Goal: Navigation & Orientation: Find specific page/section

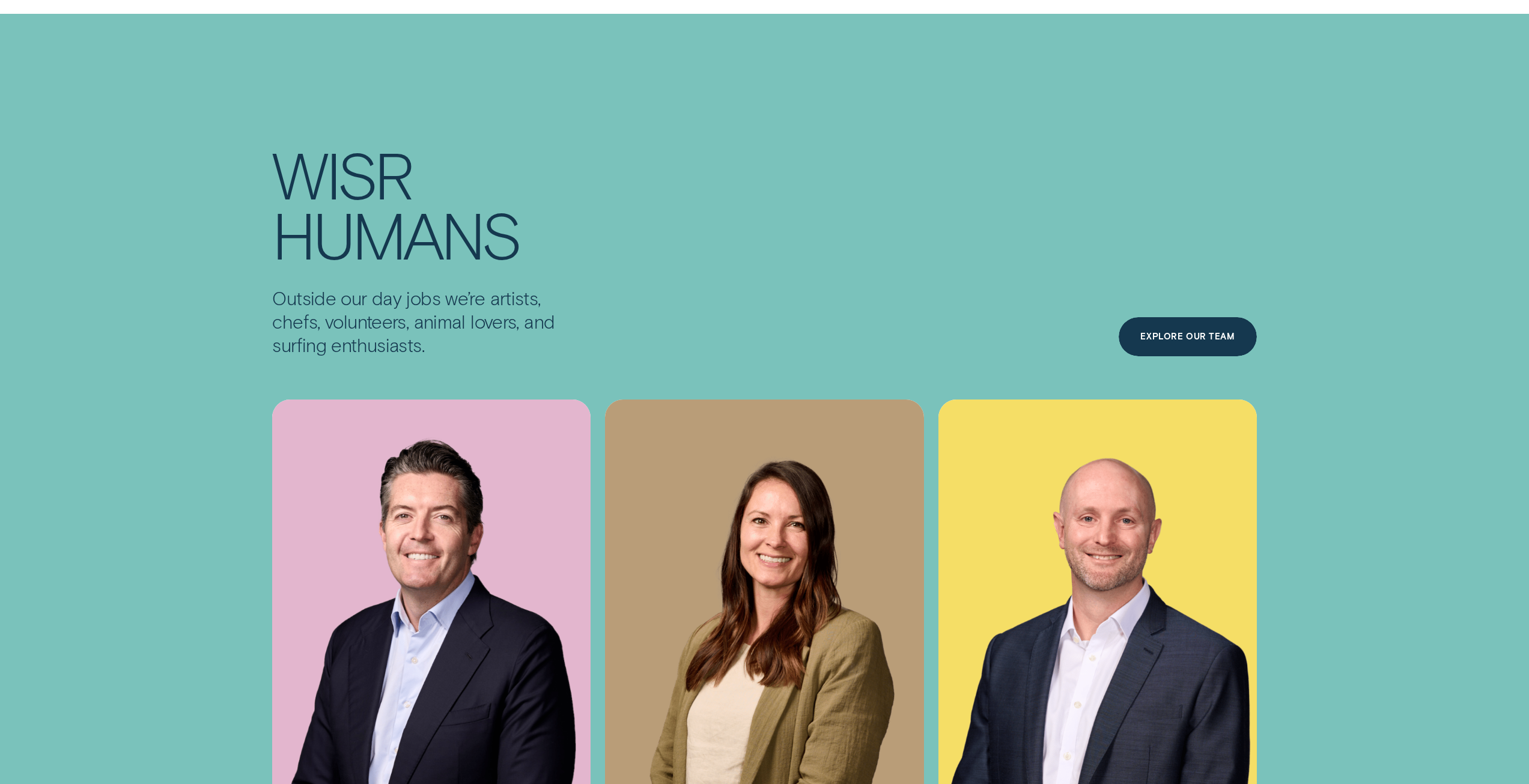
scroll to position [5046, 0]
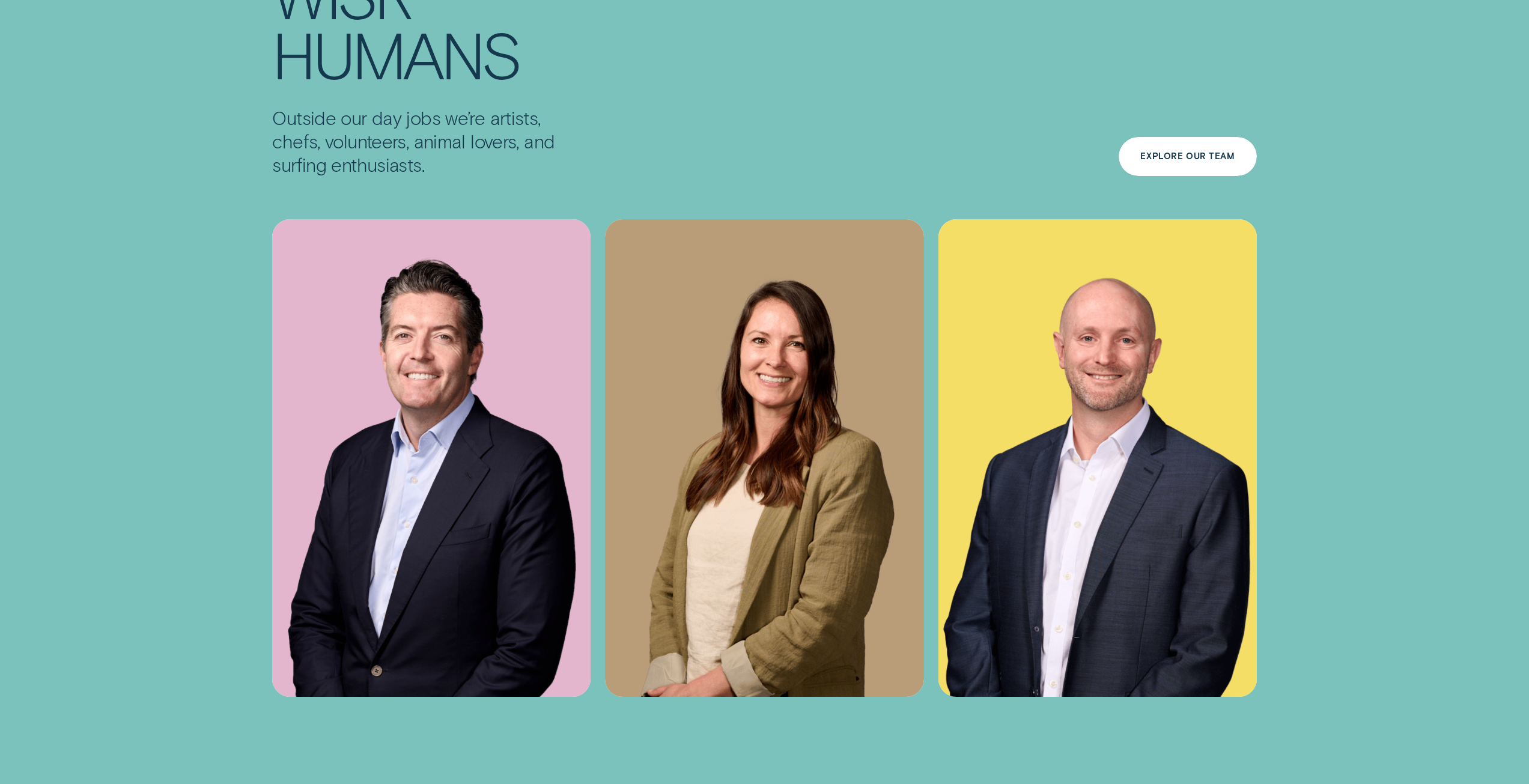
click at [1189, 161] on div "Explore Our Team" at bounding box center [1187, 156] width 95 height 8
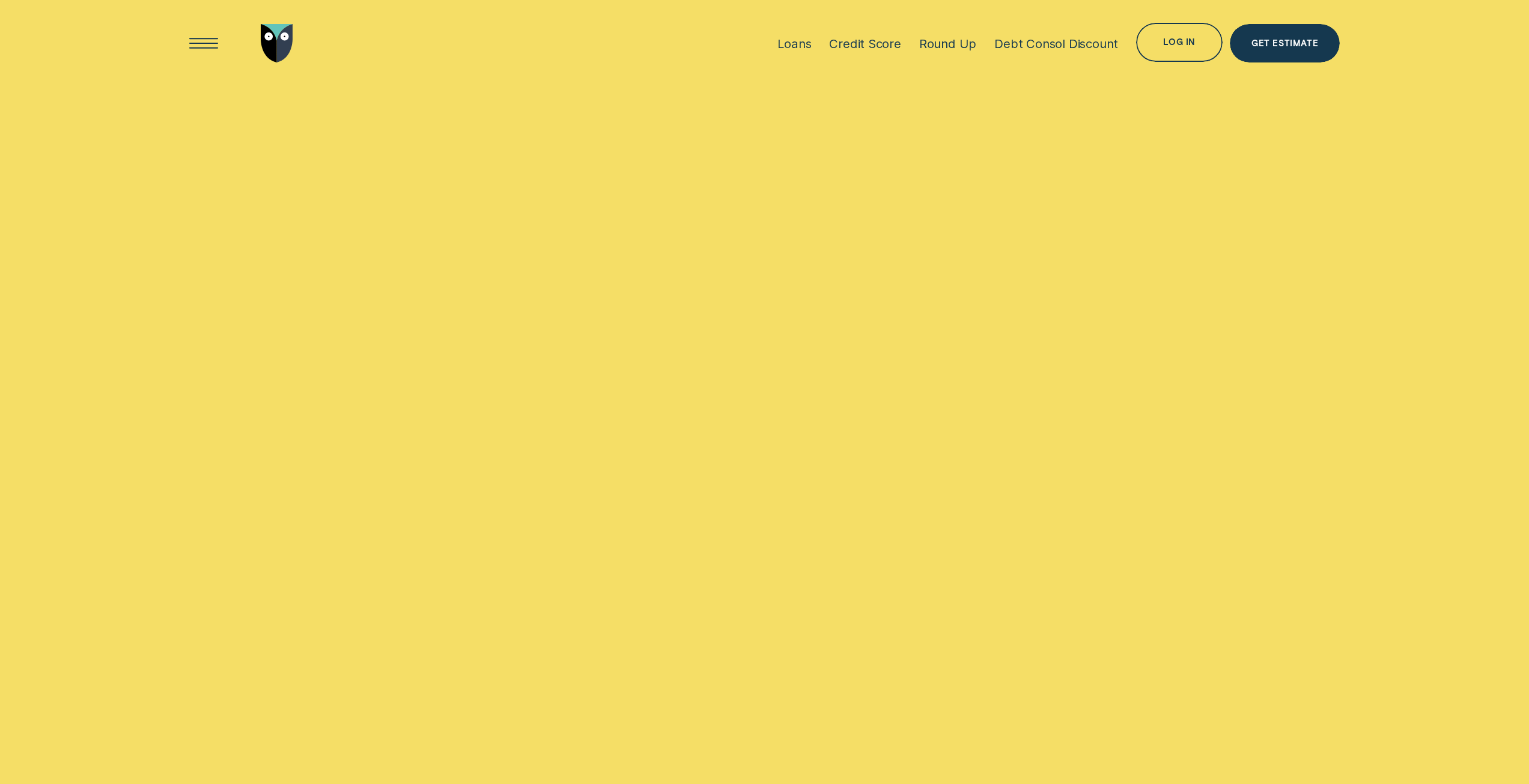
scroll to position [5046, 0]
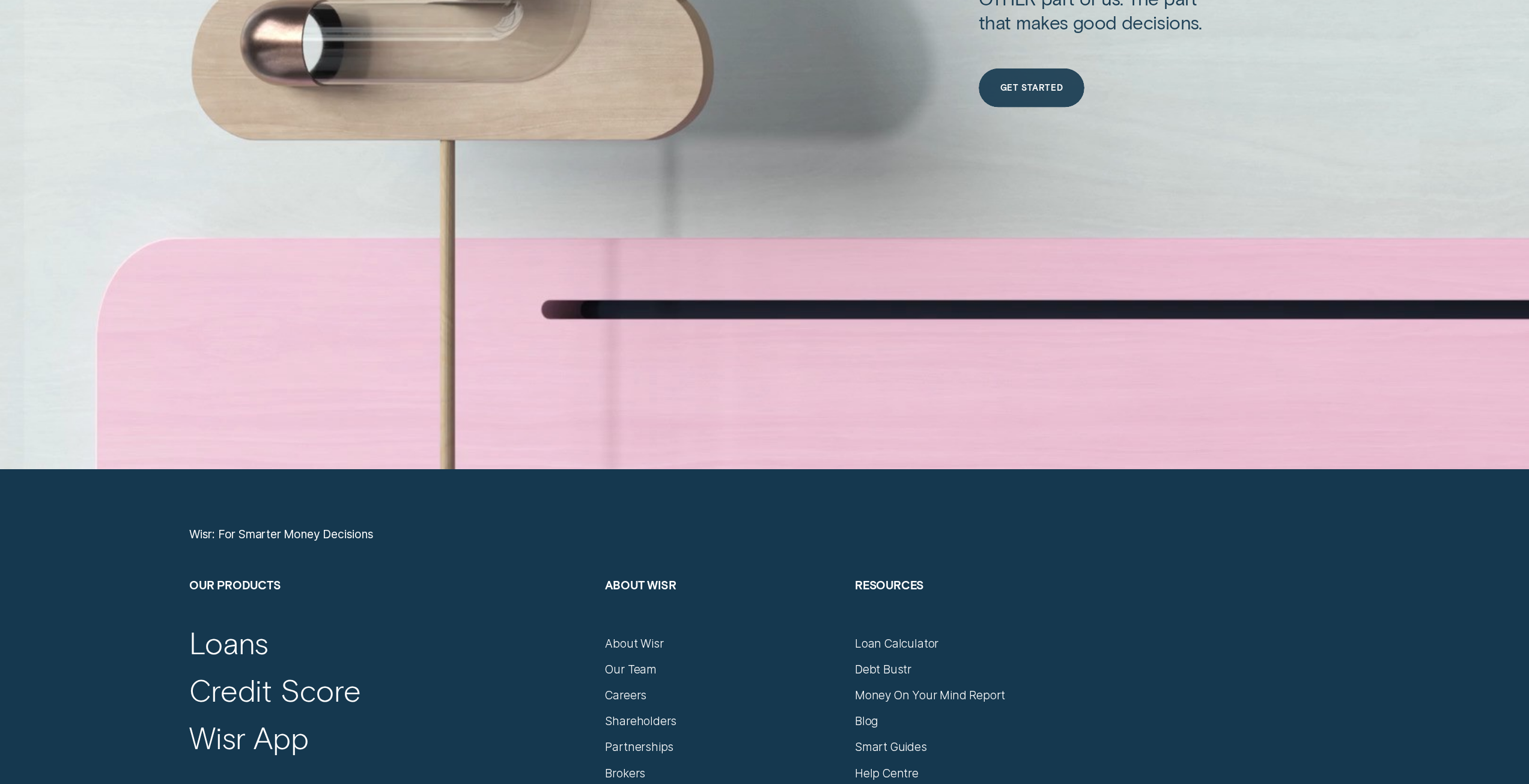
scroll to position [6848, 0]
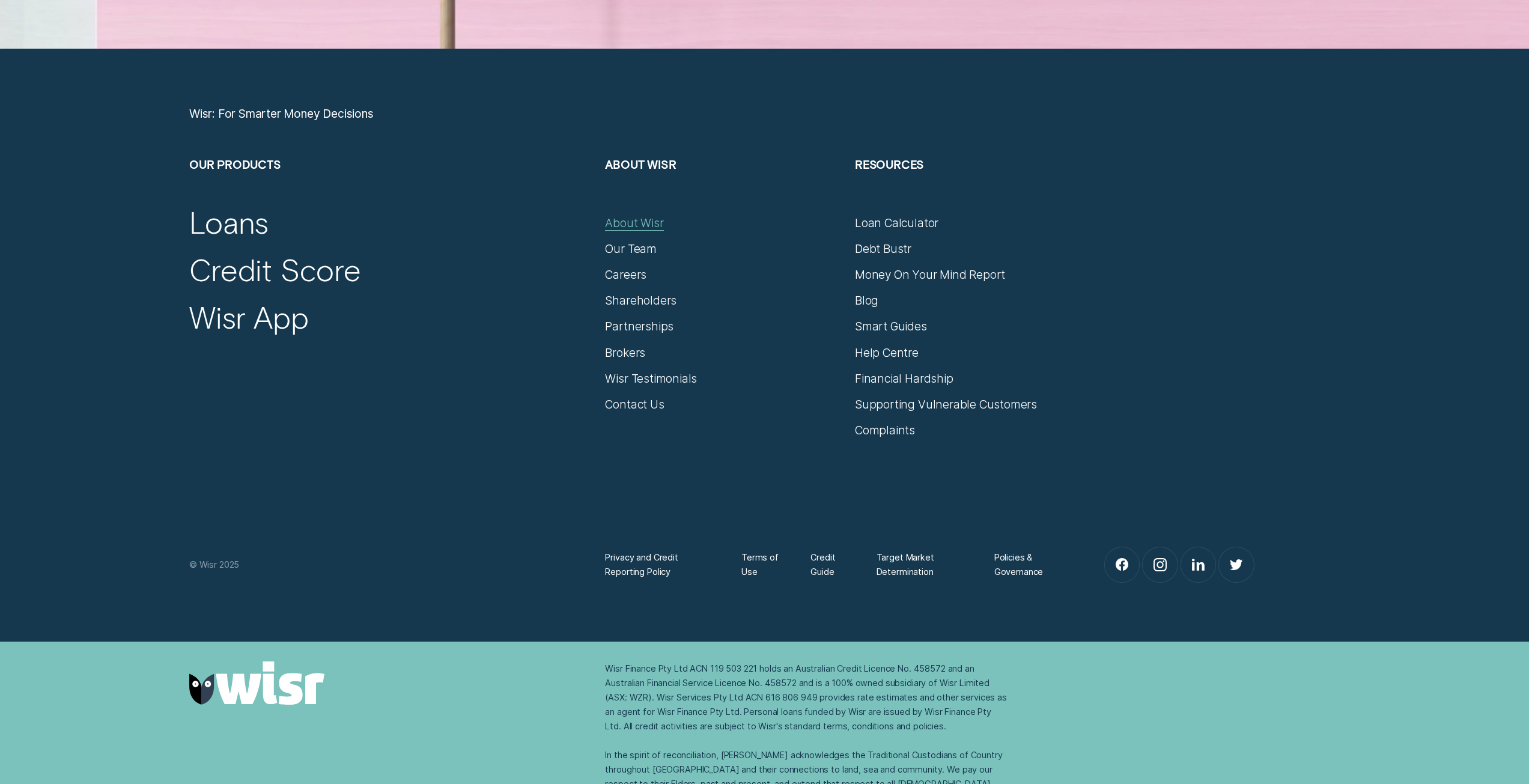
click at [642, 220] on div "About Wisr" at bounding box center [634, 222] width 58 height 14
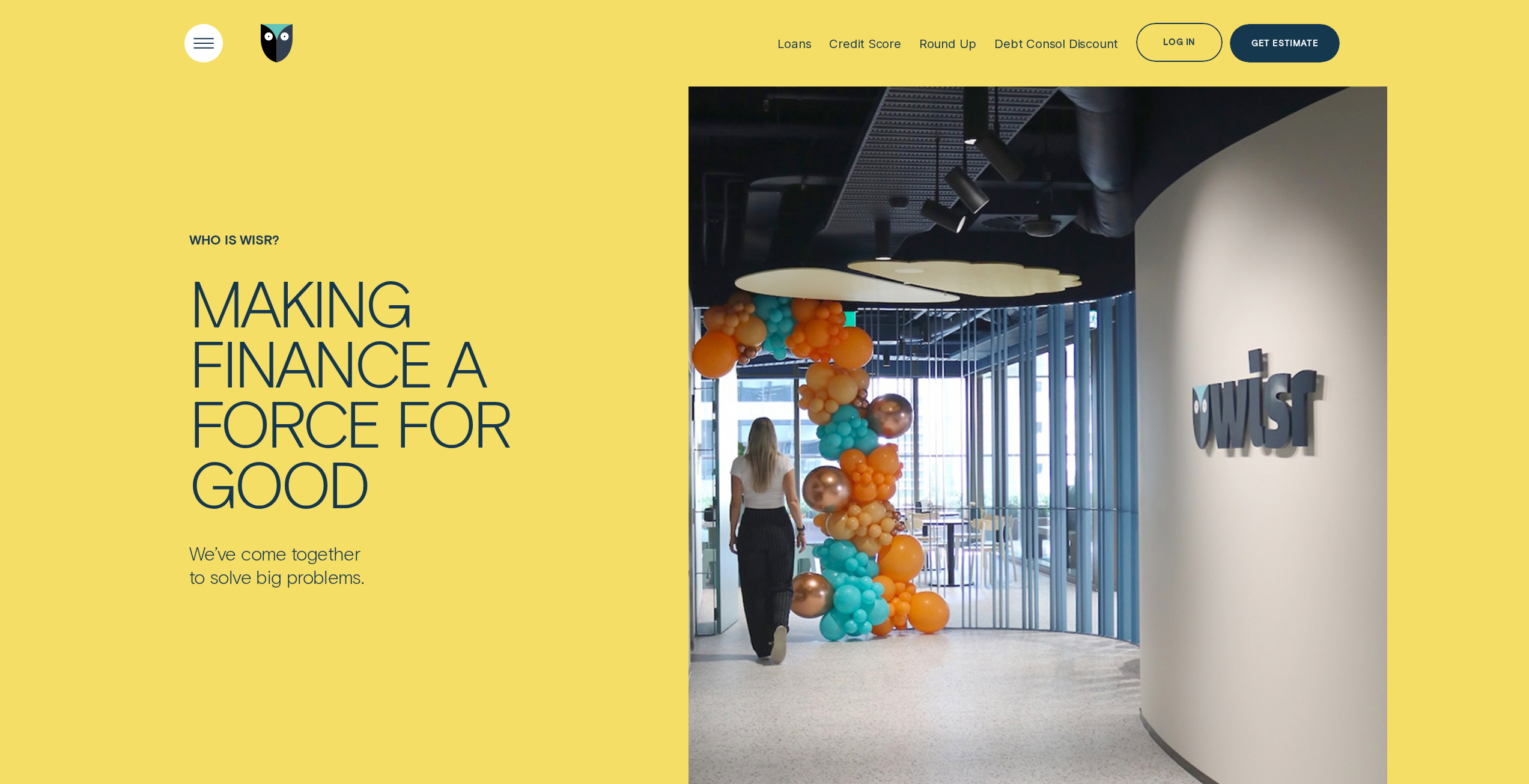
click at [207, 48] on div "Open Menu" at bounding box center [204, 43] width 55 height 55
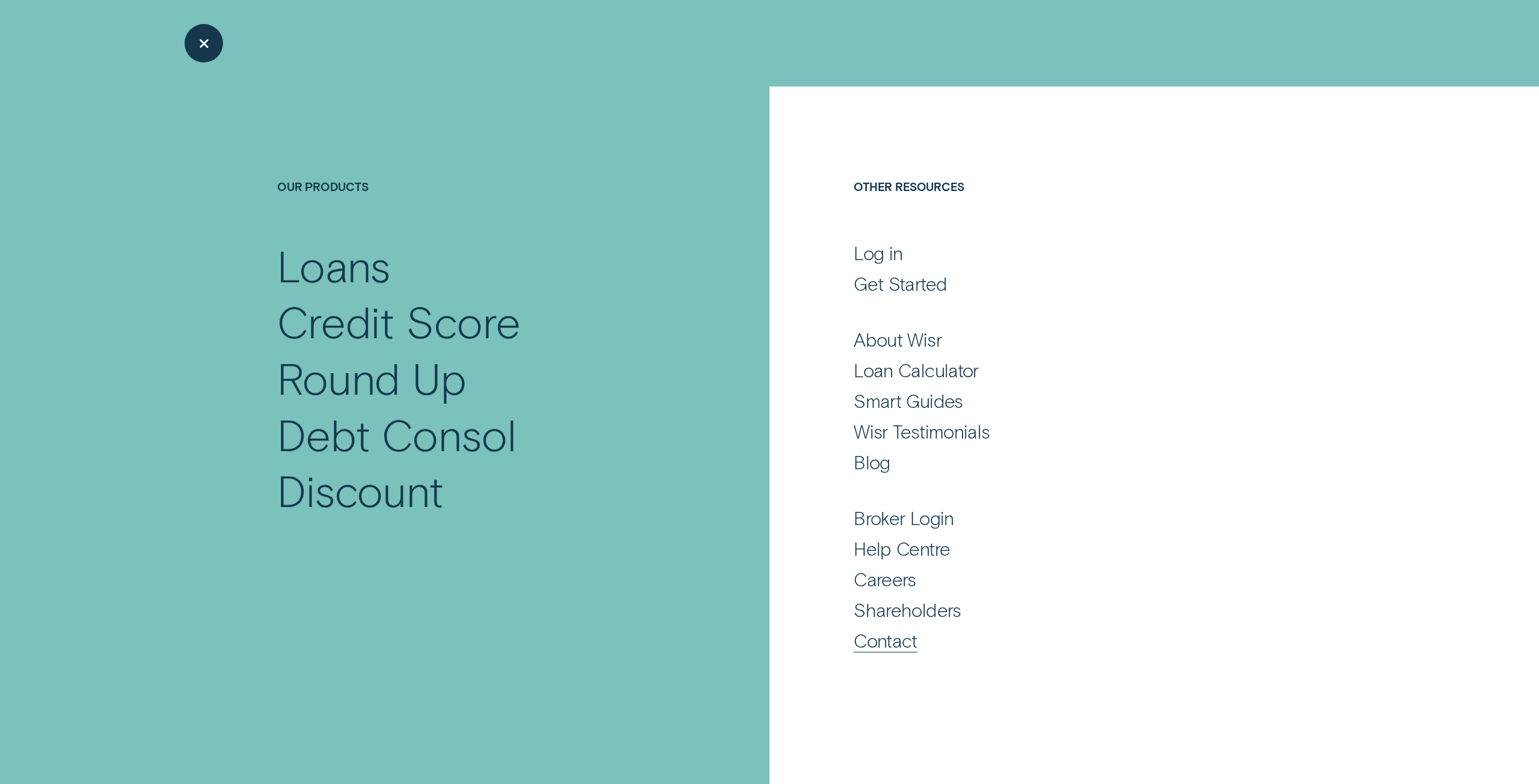
click at [898, 639] on div "Contact" at bounding box center [885, 640] width 64 height 23
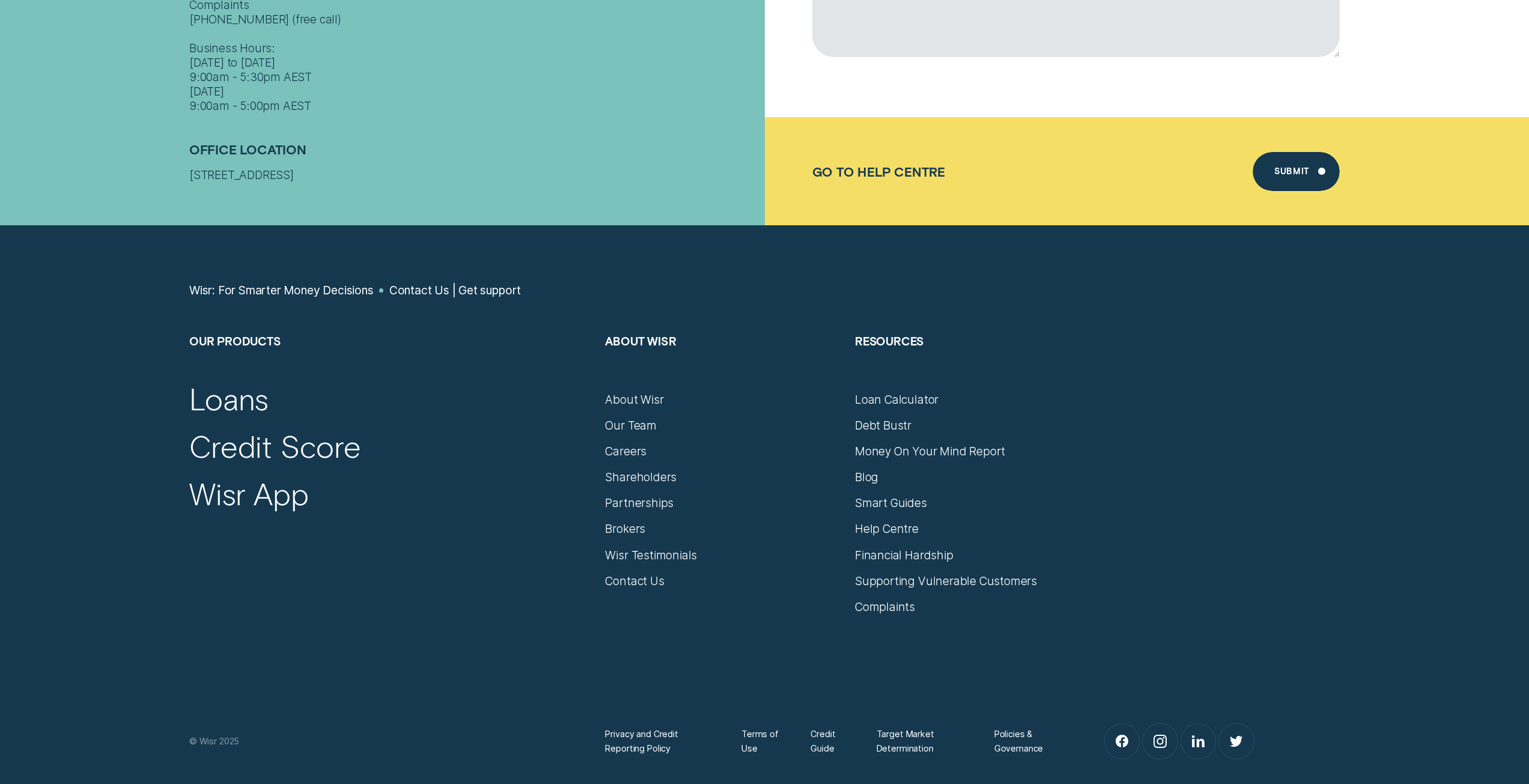
scroll to position [925, 0]
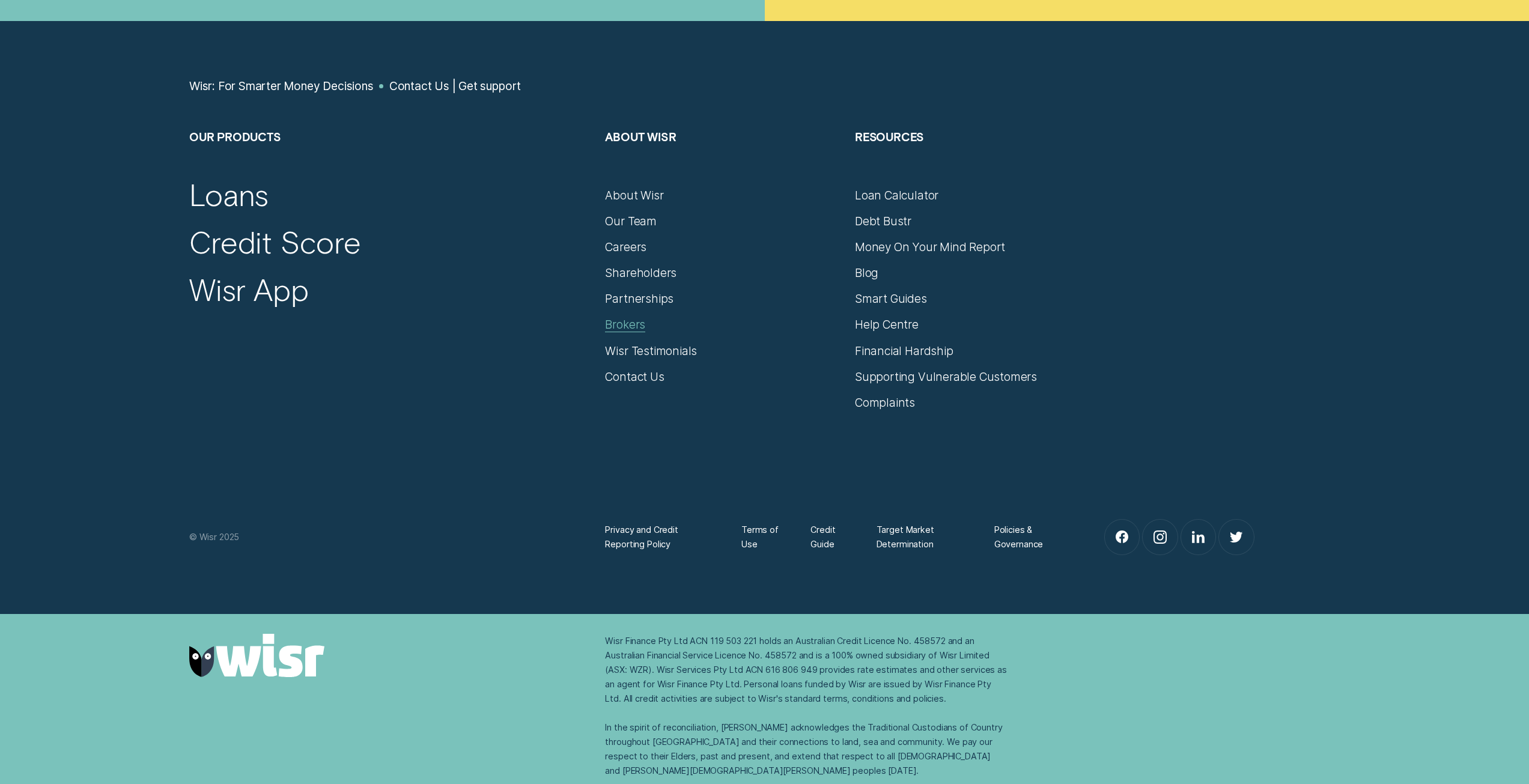
click at [635, 323] on div "Brokers" at bounding box center [625, 324] width 41 height 14
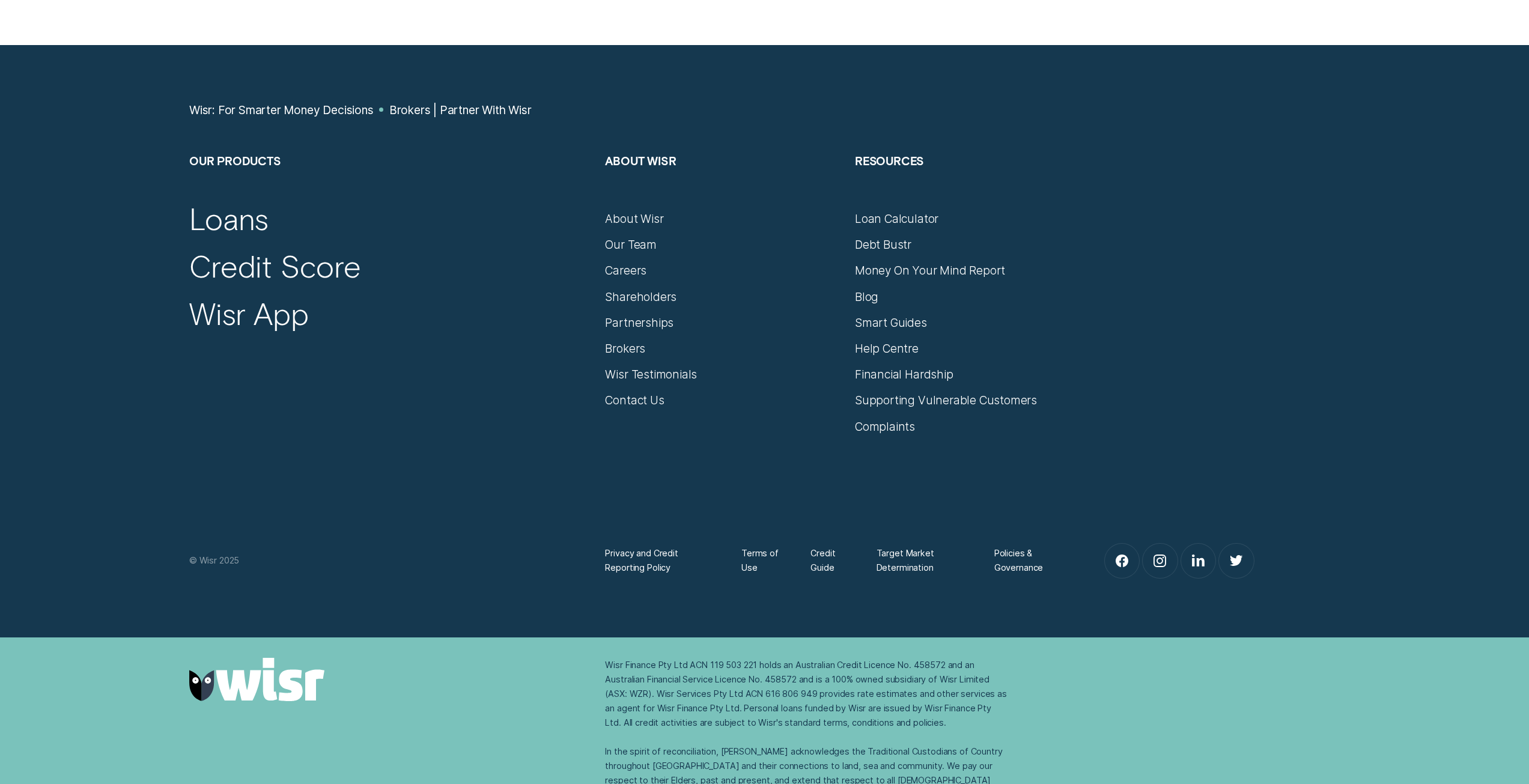
scroll to position [7863, 0]
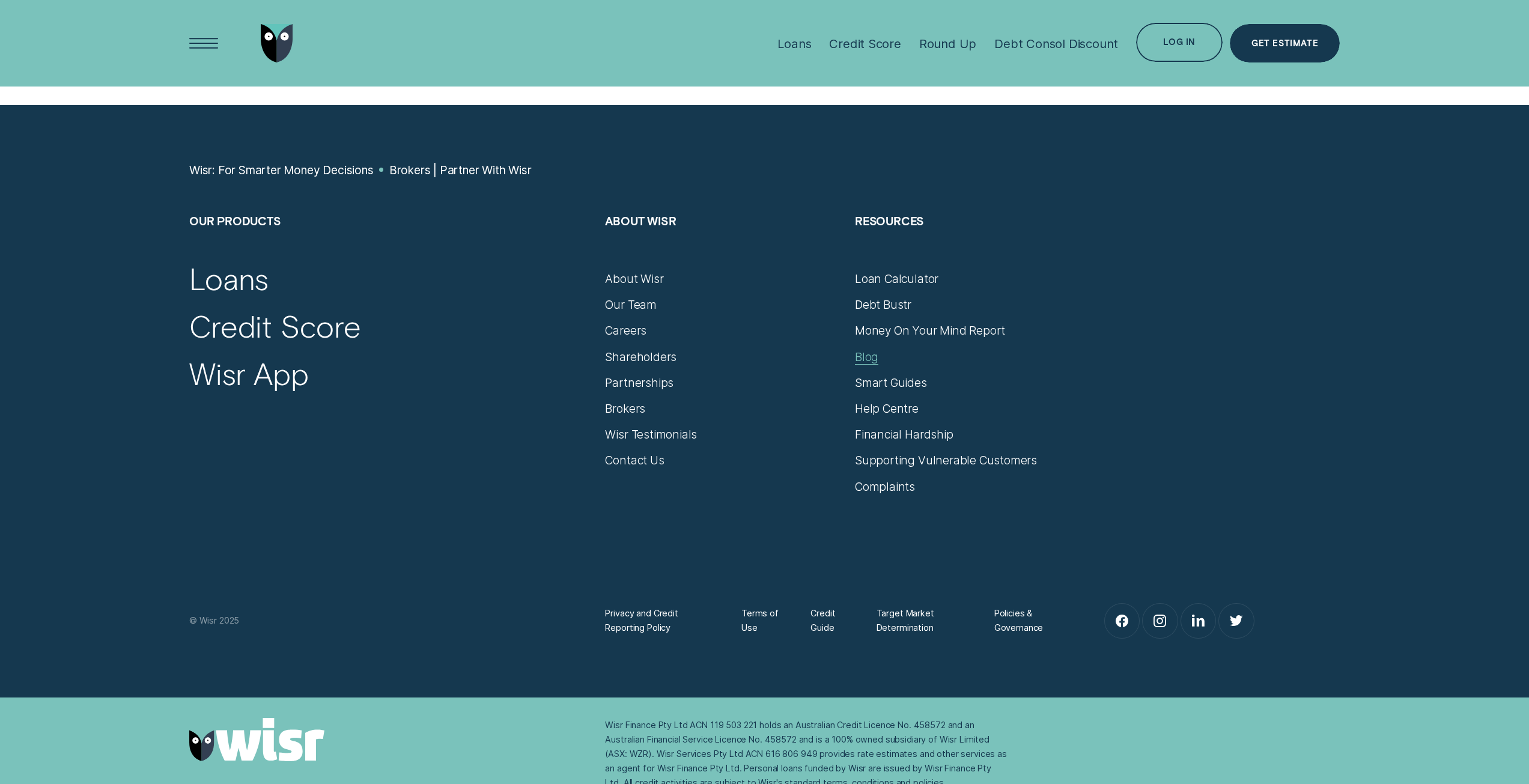
click at [871, 350] on div "Blog" at bounding box center [867, 357] width 23 height 14
